Goal: Task Accomplishment & Management: Use online tool/utility

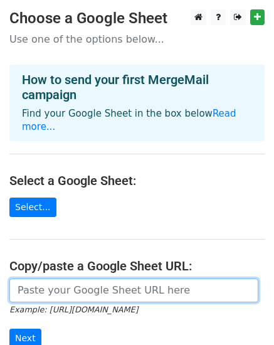
click at [58, 278] on input "url" at bounding box center [133, 290] width 249 height 24
paste input "https://docs.google.com/spreadsheets/d/1SCetwUGa9wdgYaqCil5r_IL_aTkPIF6uON9NQ2P…"
type input "https://docs.google.com/spreadsheets/d/1SCetwUGa9wdgYaqCil5r_IL_aTkPIF6uON9NQ2P…"
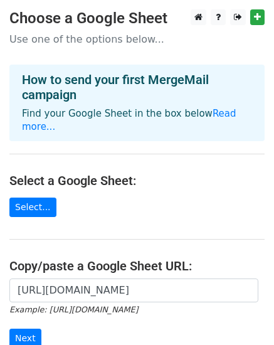
click at [9, 263] on main "Choose a Google Sheet Use one of the options below... How to send your first Me…" at bounding box center [137, 212] width 274 height 406
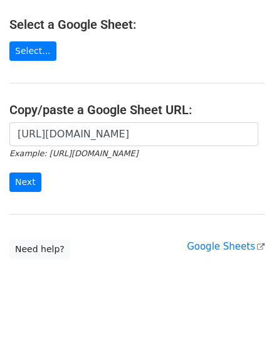
scroll to position [157, 0]
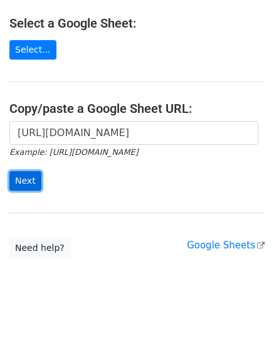
click at [21, 171] on input "Next" at bounding box center [25, 180] width 32 height 19
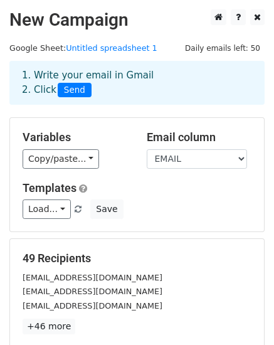
scroll to position [192, 0]
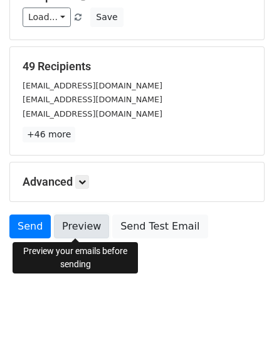
click at [85, 225] on link "Preview" at bounding box center [81, 226] width 55 height 24
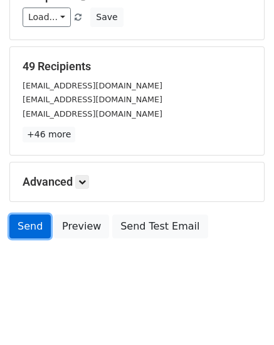
click at [29, 231] on link "Send" at bounding box center [29, 226] width 41 height 24
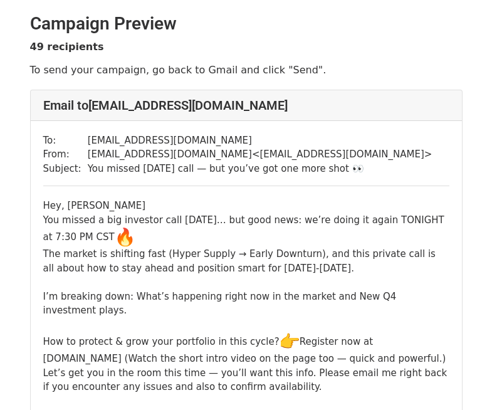
click at [313, 170] on td "You missed yesterday’s call — but you’ve got one more shot 👀" at bounding box center [260, 169] width 345 height 14
click at [312, 170] on td "You missed yesterday’s call — but you’ve got one more shot 👀" at bounding box center [260, 169] width 345 height 14
